Goal: Task Accomplishment & Management: Manage account settings

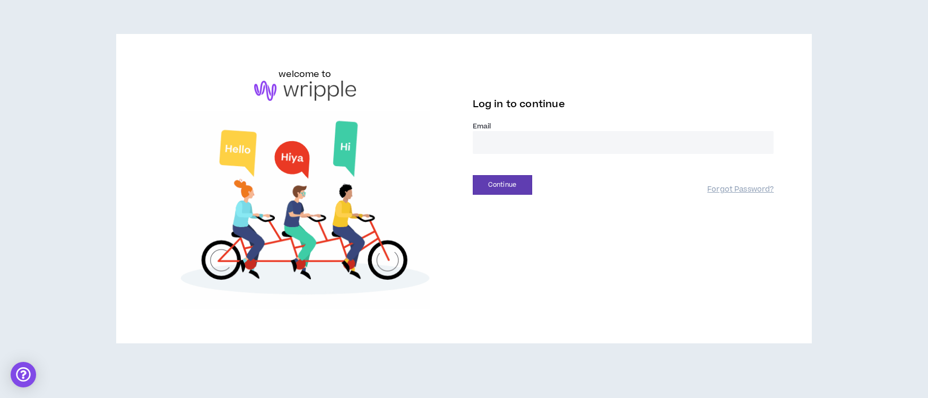
click at [491, 142] on input "email" at bounding box center [623, 142] width 301 height 23
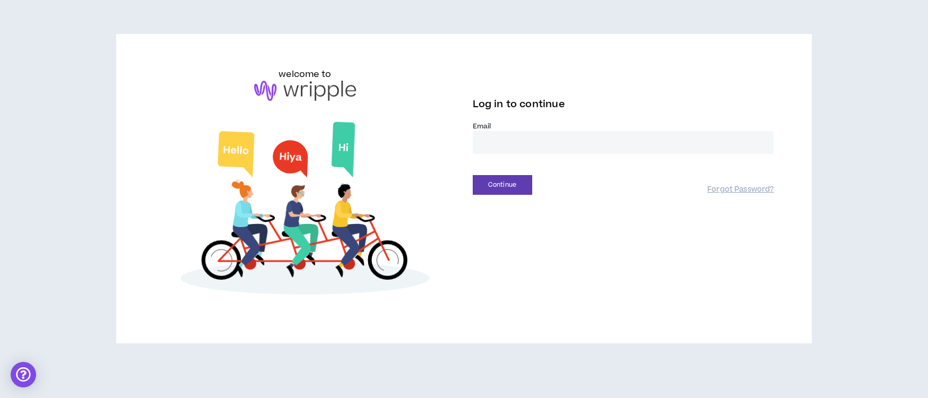
type input "**********"
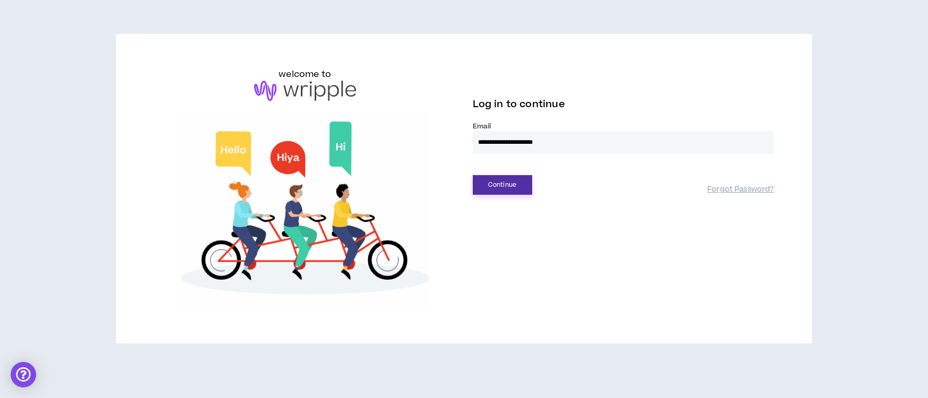
click at [497, 181] on button "Continue" at bounding box center [502, 185] width 59 height 20
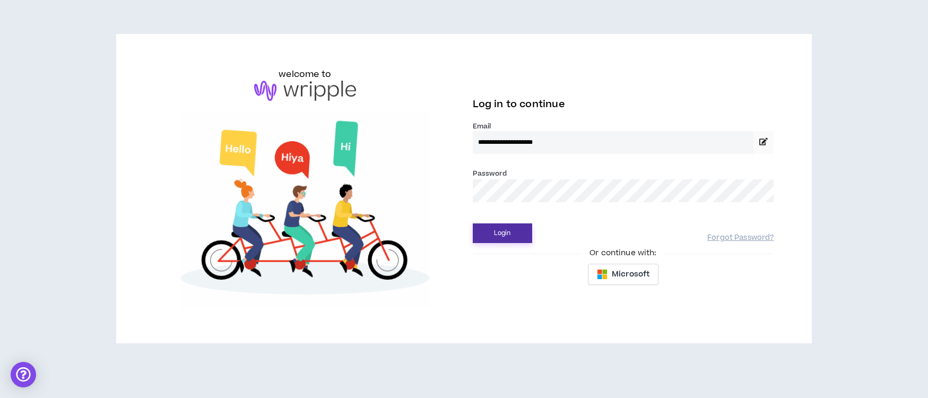
click at [504, 226] on button "Login" at bounding box center [502, 233] width 59 height 20
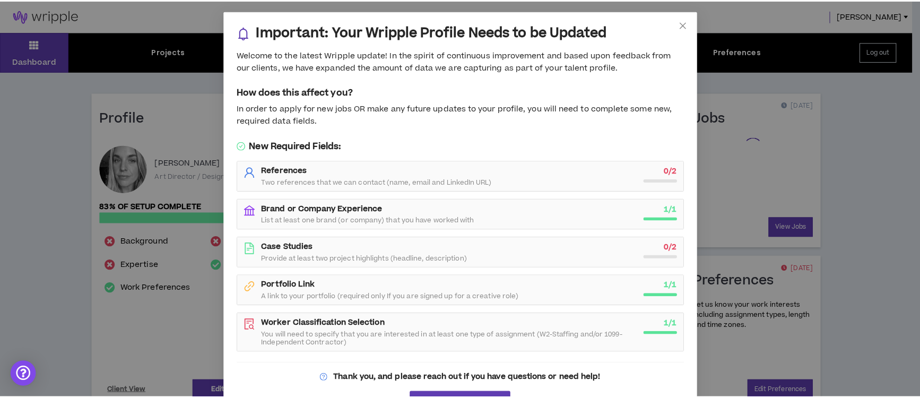
scroll to position [2, 0]
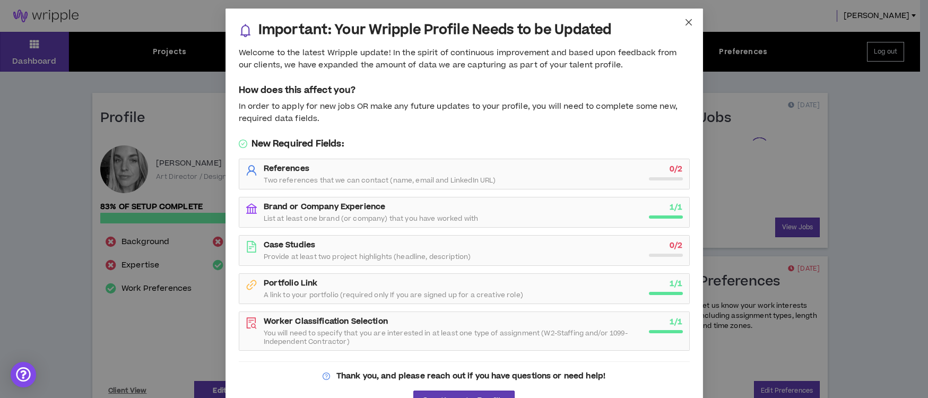
click at [685, 21] on icon "close" at bounding box center [688, 22] width 6 height 6
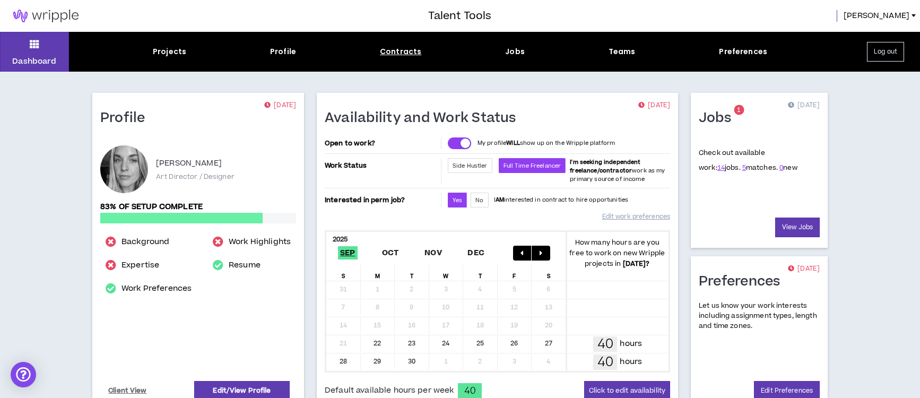
click at [408, 50] on div "Contracts" at bounding box center [400, 51] width 41 height 11
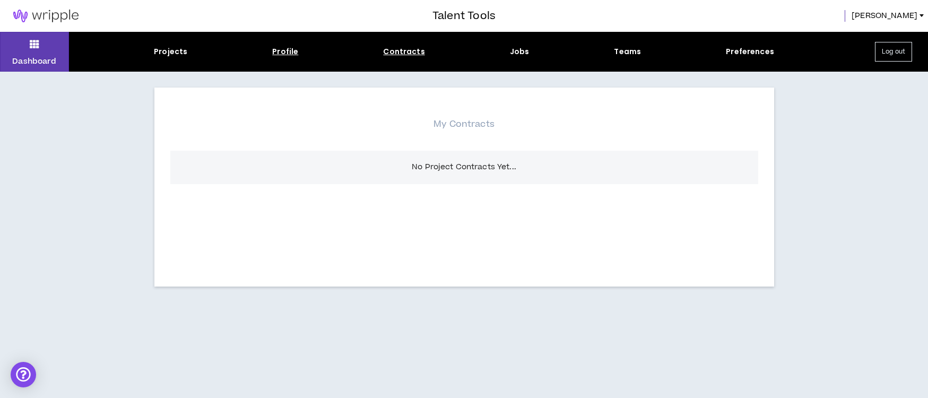
click at [290, 55] on div "Profile" at bounding box center [285, 51] width 26 height 11
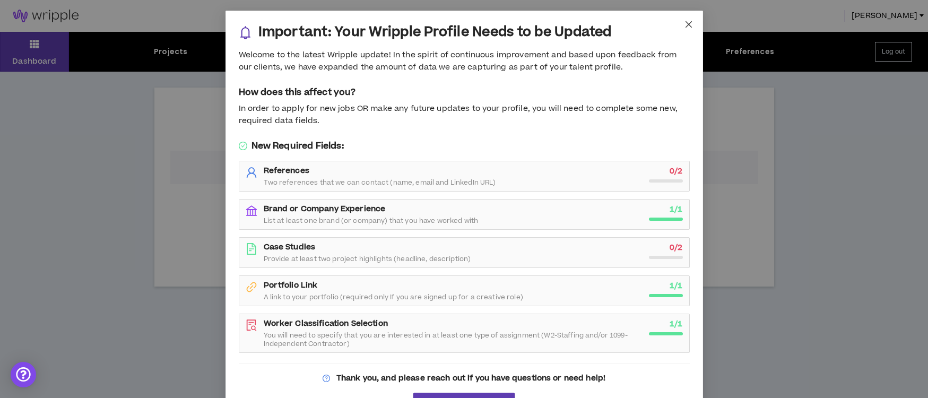
click at [680, 31] on span "Close" at bounding box center [688, 25] width 29 height 29
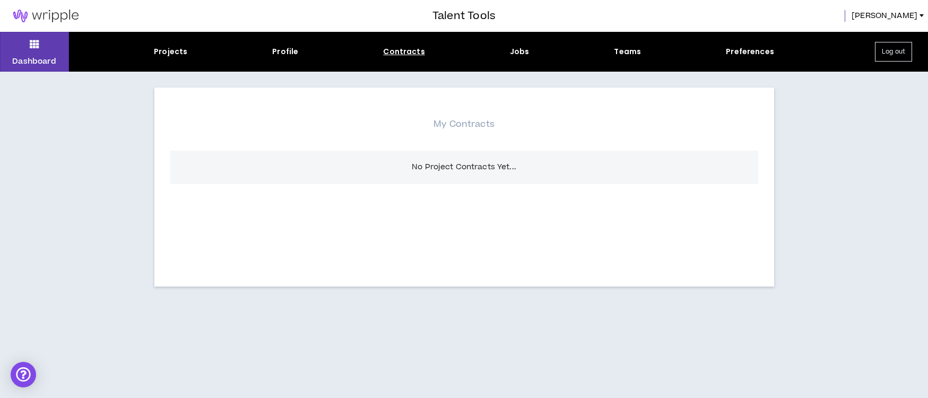
click at [174, 50] on div "Projects" at bounding box center [170, 51] width 33 height 11
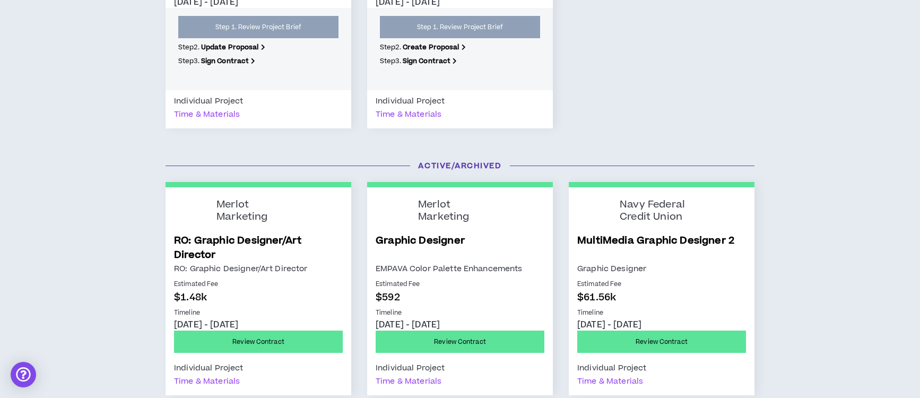
scroll to position [1239, 0]
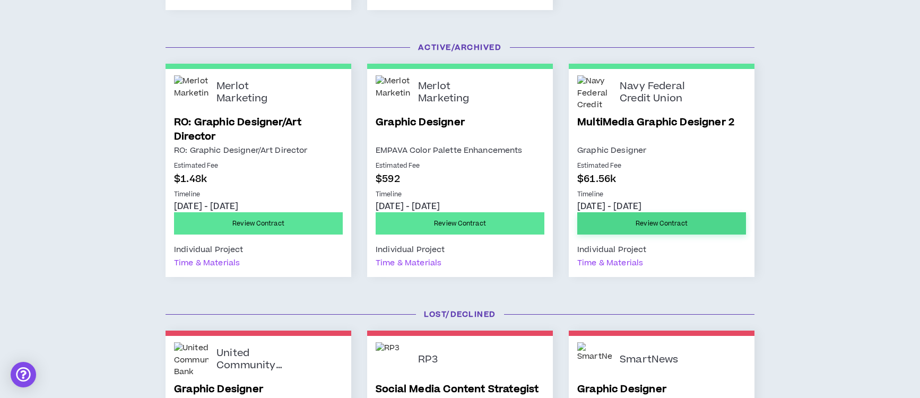
click at [642, 219] on link "Review Contract" at bounding box center [661, 223] width 169 height 22
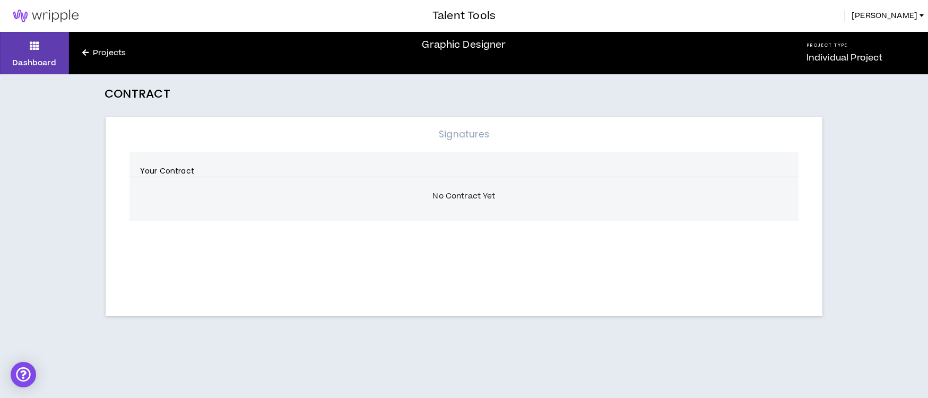
drag, startPoint x: 552, startPoint y: 188, endPoint x: 549, endPoint y: 180, distance: 8.4
click at [552, 188] on div "No Contract Yet" at bounding box center [463, 196] width 669 height 22
click at [119, 52] on link "Projects" at bounding box center [104, 53] width 70 height 12
